Goal: Find contact information: Find contact information

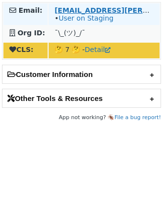
click at [63, 12] on strong "jalford@unum.com" at bounding box center [122, 10] width 134 height 8
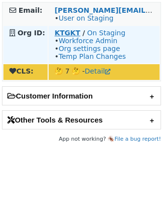
click at [59, 34] on strong "KTGKT" at bounding box center [68, 33] width 26 height 8
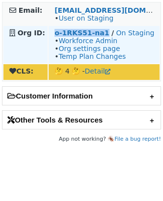
copy strong "o-1RKS51-na1"
drag, startPoint x: 51, startPoint y: 33, endPoint x: 102, endPoint y: 34, distance: 51.6
click at [102, 34] on td "o-1RKS51-na1 / On Staging • Workforce Admin • Org settings page • Temp Plan Cha…" at bounding box center [104, 44] width 111 height 37
click at [70, 32] on strong "o-1RKS51-na1" at bounding box center [82, 33] width 55 height 8
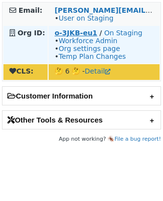
click at [63, 36] on strong "o-3JKB-eu1" at bounding box center [76, 33] width 43 height 8
click at [114, 29] on link "On Staging" at bounding box center [123, 33] width 38 height 8
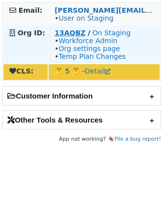
click at [68, 35] on strong "13AQBZ" at bounding box center [70, 33] width 31 height 8
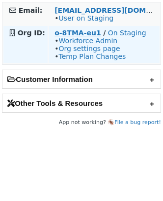
click at [74, 32] on strong "o-8TMA-eu1" at bounding box center [78, 33] width 47 height 8
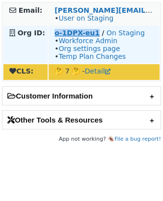
drag, startPoint x: 52, startPoint y: 34, endPoint x: 93, endPoint y: 36, distance: 41.3
click at [93, 36] on td "o-1DPX-eu1 / On Staging • Workforce Admin • Org settings page • Temp Plan Chang…" at bounding box center [104, 44] width 111 height 37
copy strong "o-1DPX-eu1"
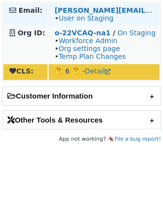
click at [59, 4] on td "[PERSON_NAME][EMAIL_ADDRESS][PERSON_NAME][DOMAIN_NAME] • User on Staging" at bounding box center [104, 14] width 111 height 22
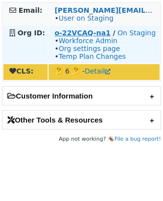
click at [65, 32] on strong "o-22VCAQ-na1" at bounding box center [83, 33] width 56 height 8
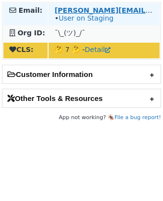
click at [96, 9] on strong "[PERSON_NAME][EMAIL_ADDRESS][DOMAIN_NAME]" at bounding box center [154, 10] width 198 height 8
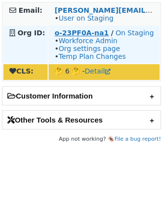
click at [91, 32] on strong "o-23PF0A-na1" at bounding box center [82, 33] width 54 height 8
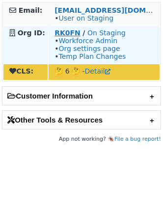
click at [59, 33] on strong "RK0FN" at bounding box center [68, 33] width 26 height 8
click at [69, 34] on strong "RK0FN" at bounding box center [68, 33] width 26 height 8
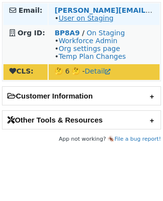
click at [85, 20] on link "User on Staging" at bounding box center [85, 18] width 55 height 8
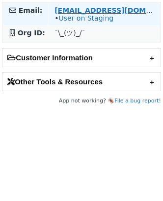
click at [59, 11] on strong "[EMAIL_ADDRESS][DOMAIN_NAME]" at bounding box center [122, 10] width 134 height 8
click at [71, 11] on strong "[EMAIL_ADDRESS][DOMAIN_NAME]" at bounding box center [122, 10] width 134 height 8
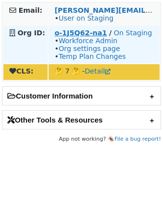
click at [87, 31] on strong "o-1J5Q62-na1" at bounding box center [81, 33] width 52 height 8
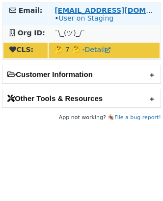
click at [80, 11] on strong "[EMAIL_ADDRESS][DOMAIN_NAME]" at bounding box center [122, 10] width 134 height 8
